Goal: Register for event/course

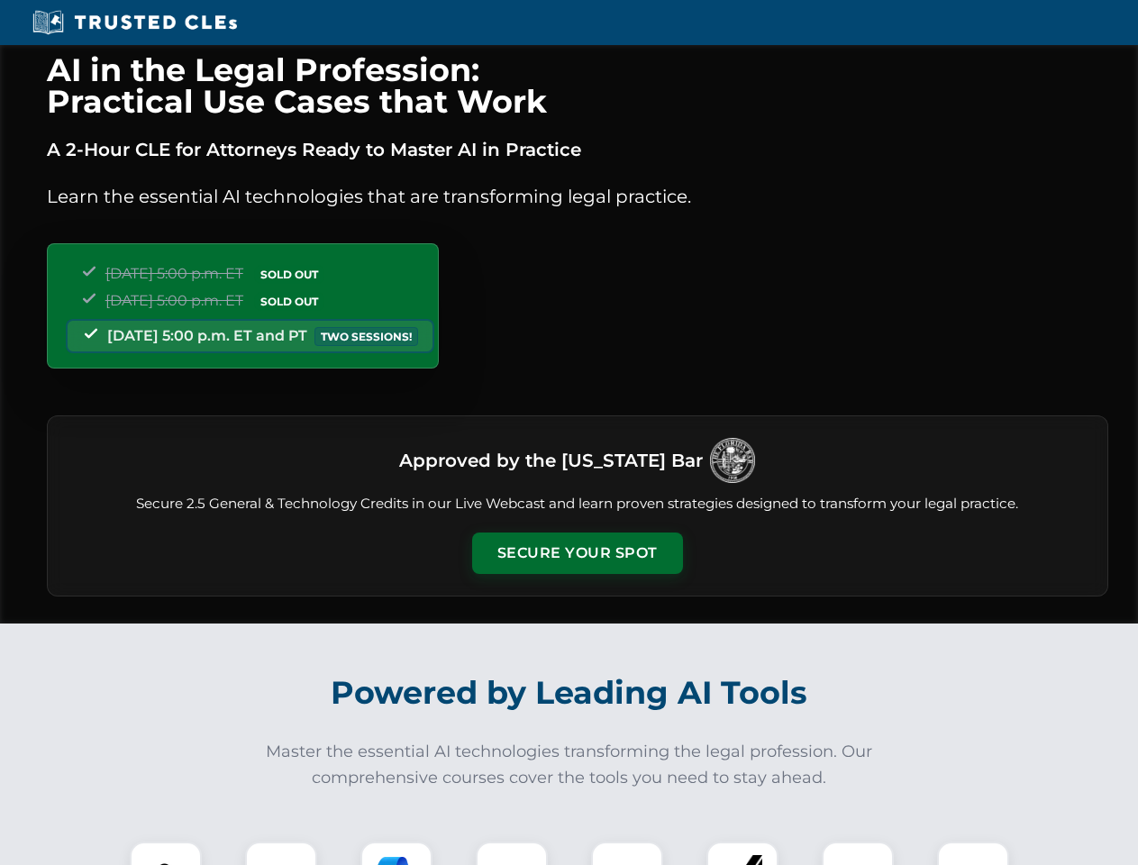
click at [577, 553] on button "Secure Your Spot" at bounding box center [577, 552] width 211 height 41
click at [166, 853] on img at bounding box center [166, 877] width 52 height 52
